Goal: Task Accomplishment & Management: Use online tool/utility

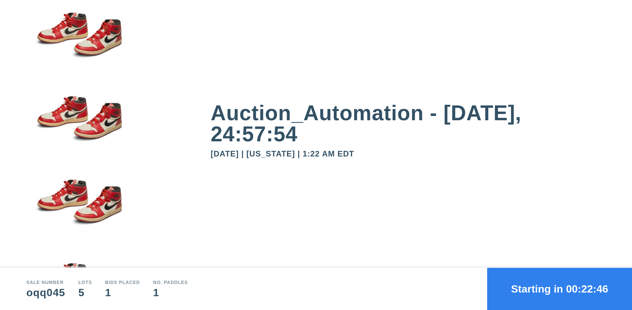
click at [560, 289] on button "Starting in 00:22:46" at bounding box center [559, 289] width 145 height 42
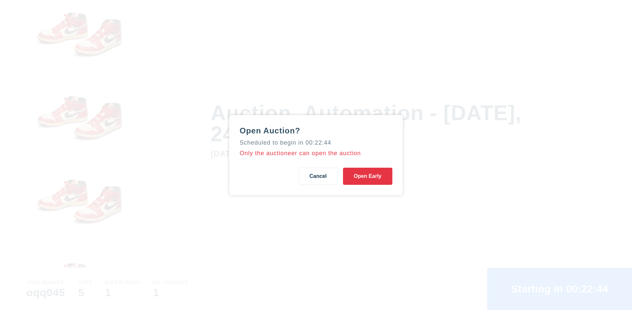
click at [368, 176] on button "Open Early" at bounding box center [367, 176] width 49 height 17
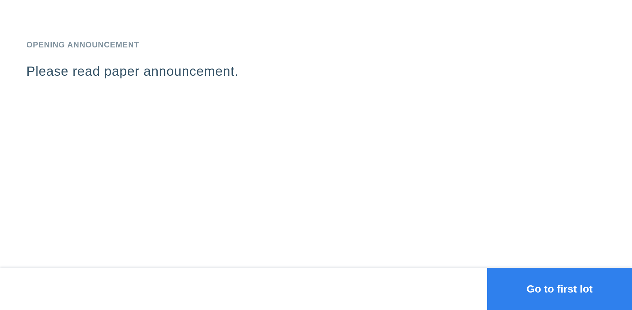
click at [560, 289] on button "Go to first lot" at bounding box center [559, 289] width 145 height 42
